Goal: Task Accomplishment & Management: Use online tool/utility

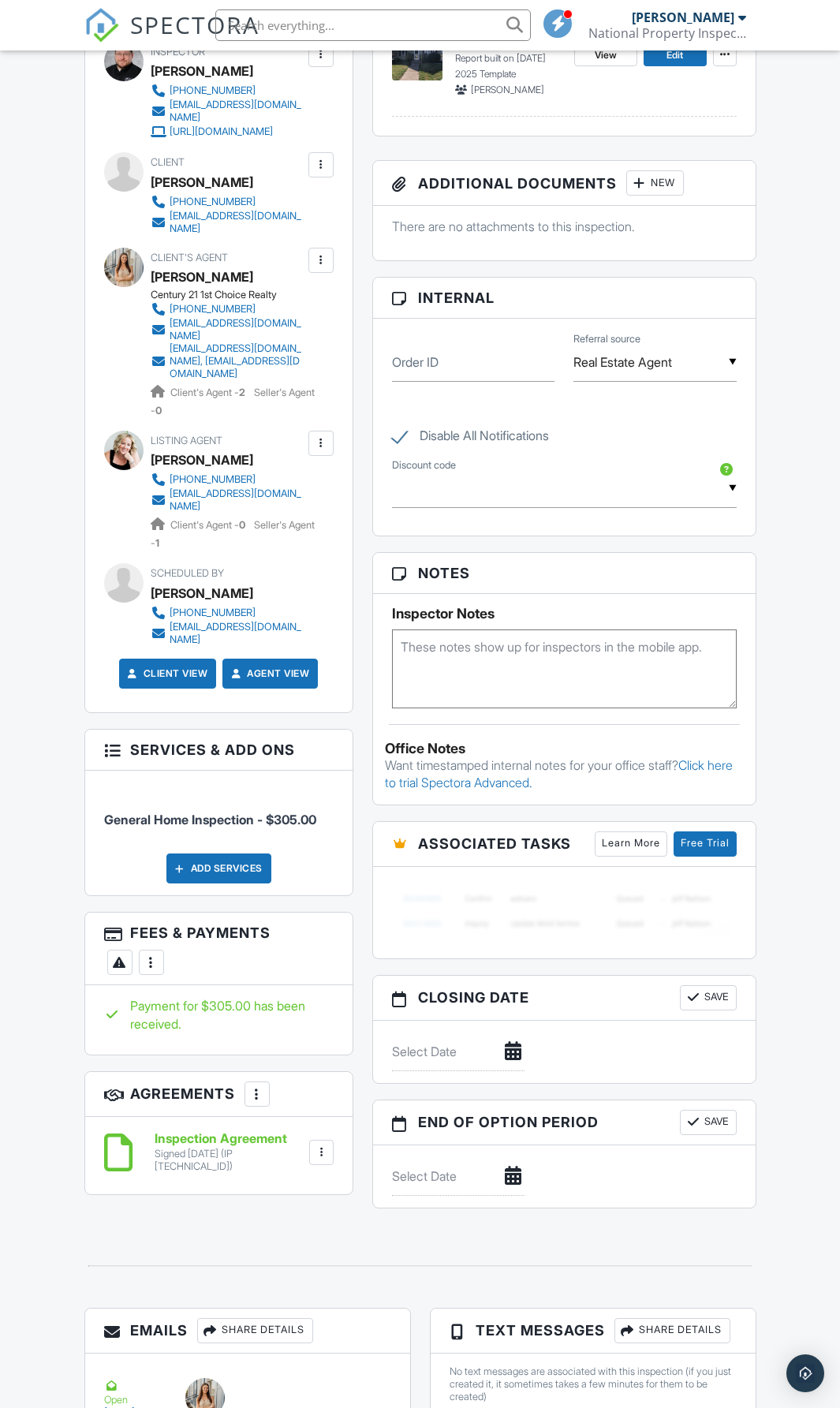
scroll to position [710, 0]
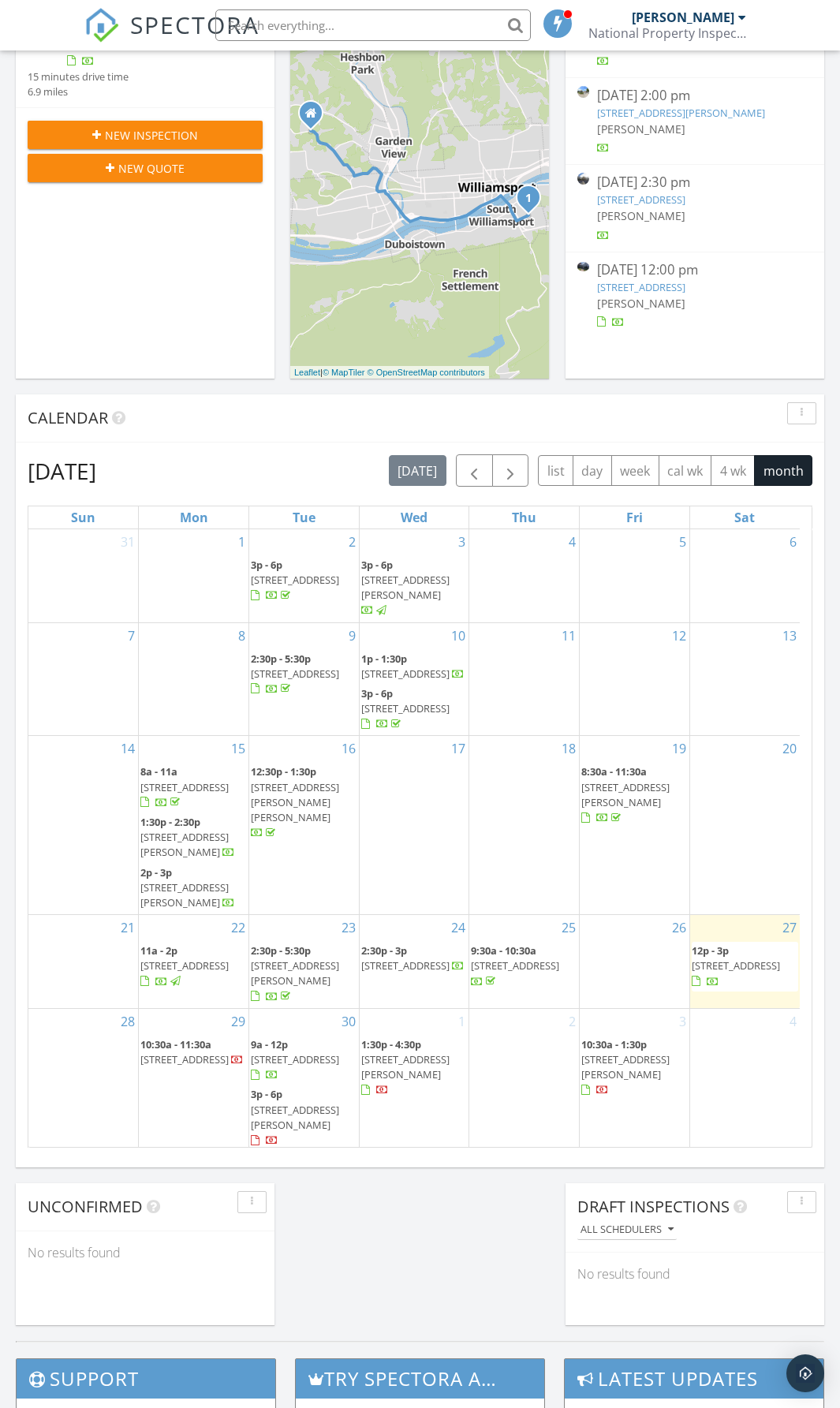
scroll to position [4, 0]
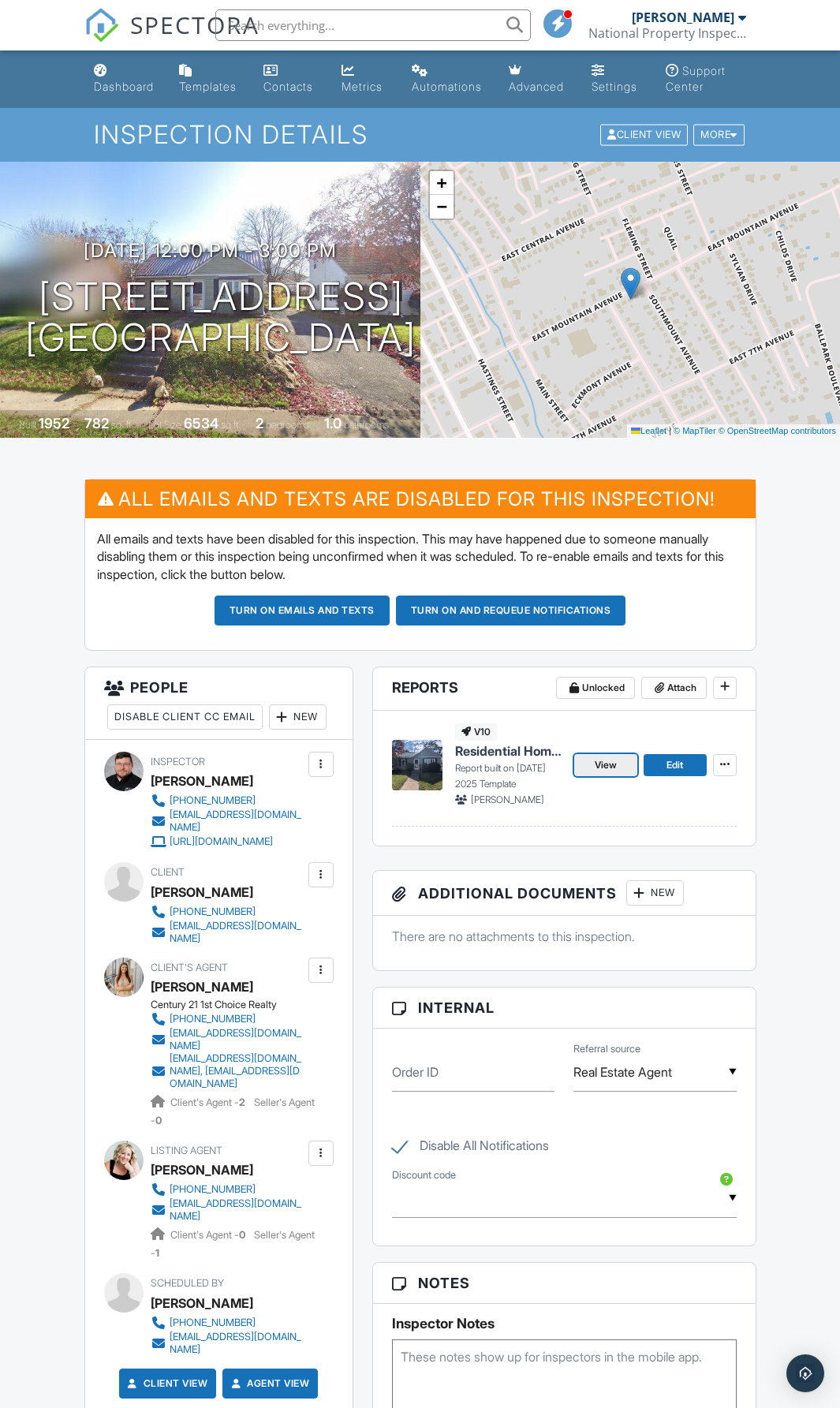
click at [620, 767] on link "View" at bounding box center [605, 765] width 63 height 22
click at [668, 775] on link "Edit" at bounding box center [675, 765] width 63 height 22
click at [55, 879] on div "Dashboard Templates Contacts Metrics Automations Advanced Settings Support Cent…" at bounding box center [420, 1395] width 840 height 2688
click at [445, 187] on span "+" at bounding box center [441, 182] width 11 height 20
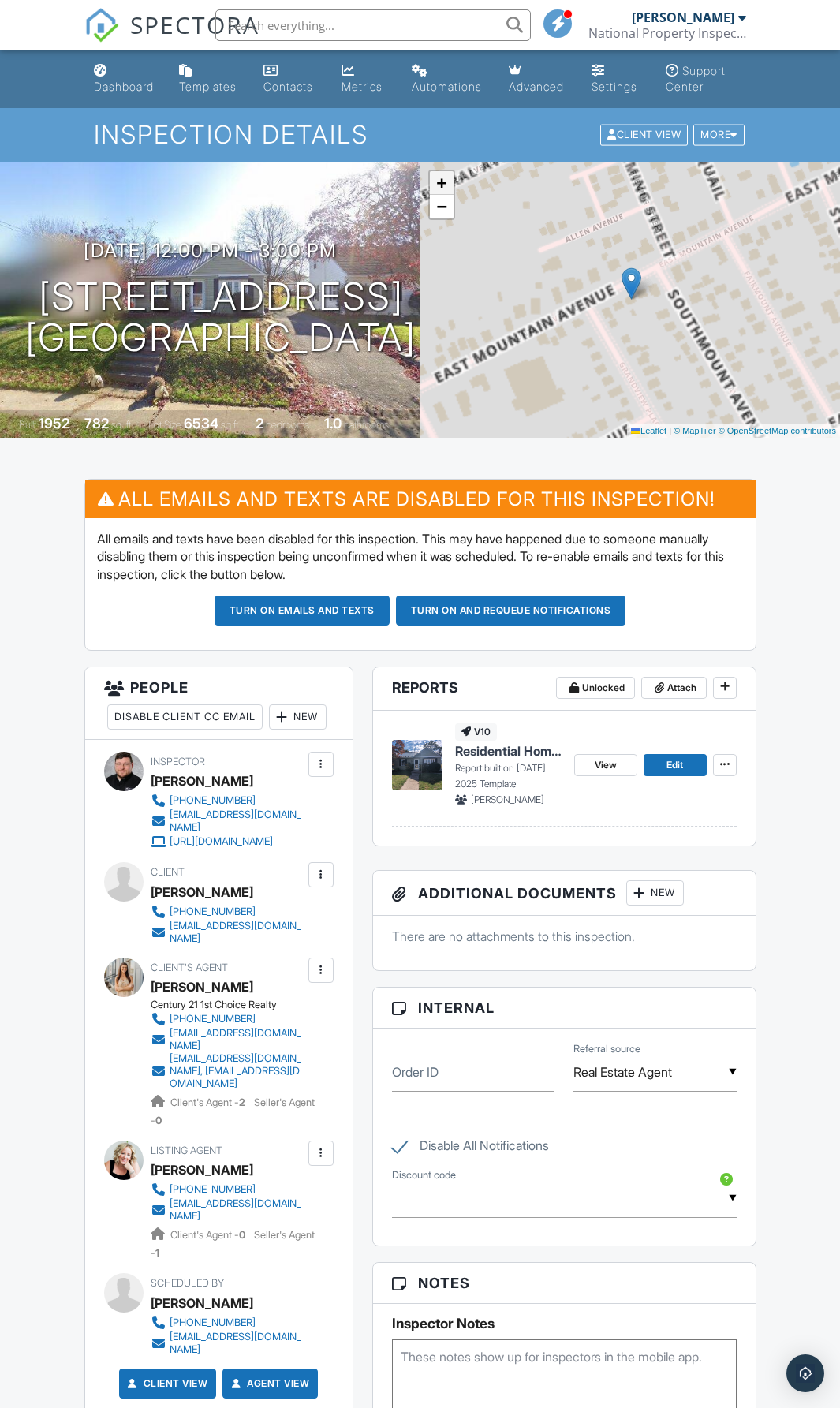
click at [445, 187] on span "+" at bounding box center [441, 182] width 11 height 20
